Goal: Find specific page/section: Find specific page/section

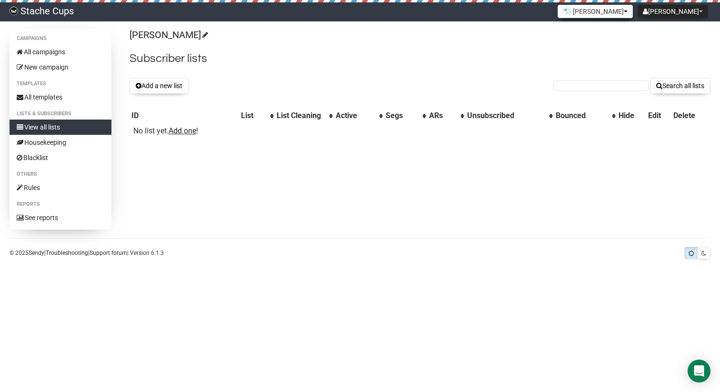
click at [599, 15] on button "[PERSON_NAME]" at bounding box center [594, 11] width 75 height 13
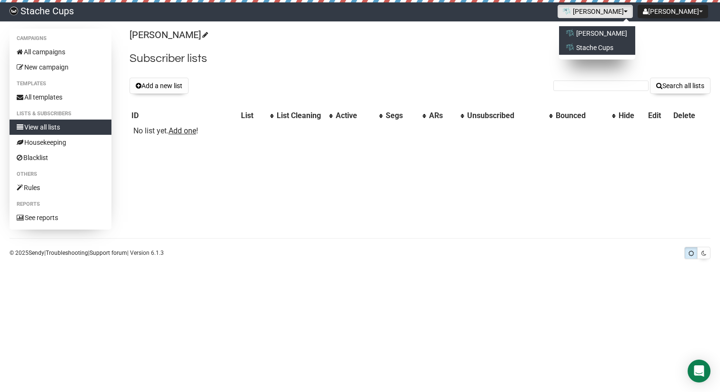
click at [598, 47] on link "Stache Cups" at bounding box center [597, 47] width 76 height 14
